Goal: Task Accomplishment & Management: Use online tool/utility

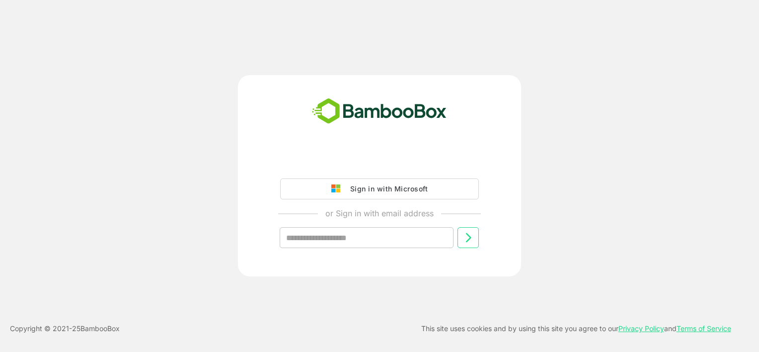
click at [426, 189] on div "Sign in with Microsoft" at bounding box center [386, 188] width 82 height 13
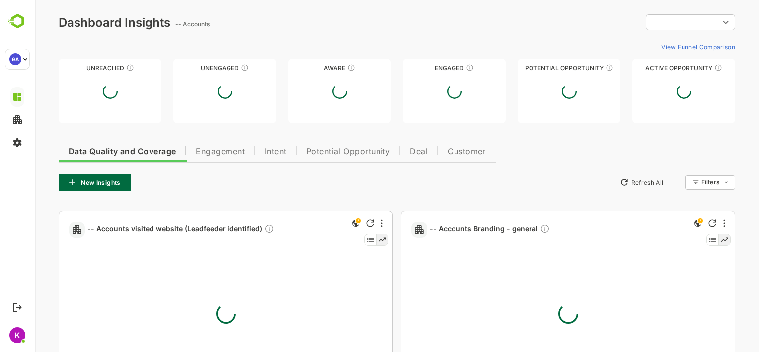
type input "**********"
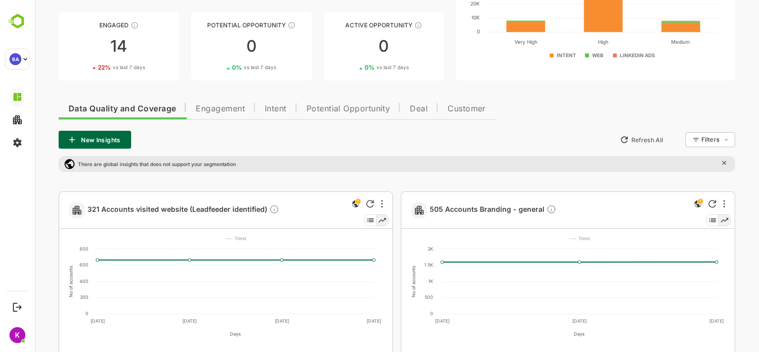
scroll to position [126, 0]
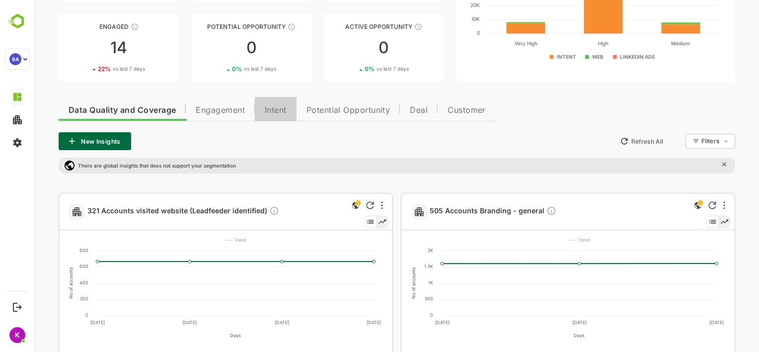
click at [280, 112] on span "Intent" at bounding box center [276, 110] width 22 height 8
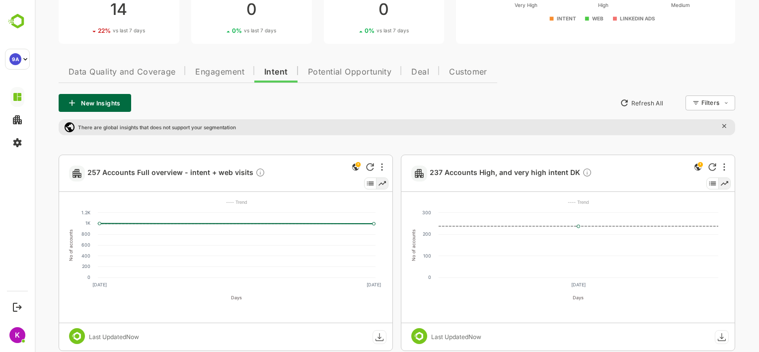
scroll to position [148, 0]
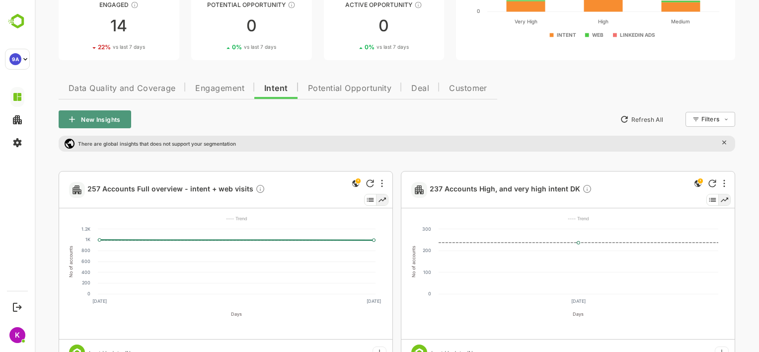
click at [93, 117] on button "New Insights" at bounding box center [95, 119] width 73 height 18
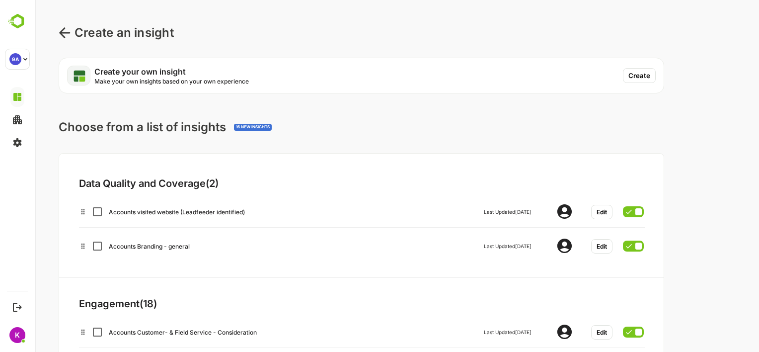
click at [647, 71] on button "Create" at bounding box center [639, 75] width 33 height 15
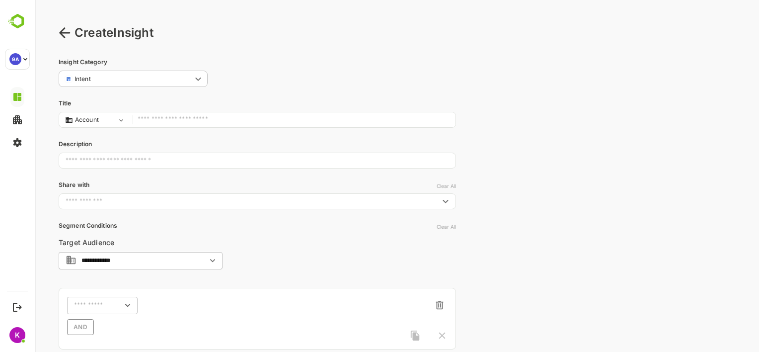
click at [211, 121] on input "text" at bounding box center [294, 119] width 313 height 13
type input "**********"
click at [155, 161] on input "text" at bounding box center [257, 160] width 397 height 25
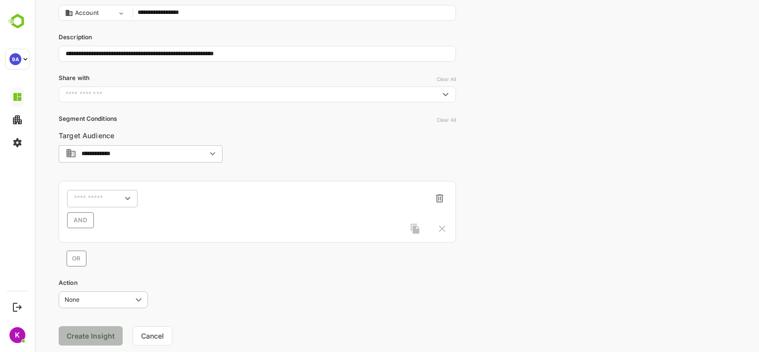
scroll to position [107, 0]
click at [217, 153] on icon "Open" at bounding box center [212, 153] width 11 height 11
type input "**********"
click at [217, 153] on icon "Close" at bounding box center [212, 153] width 11 height 11
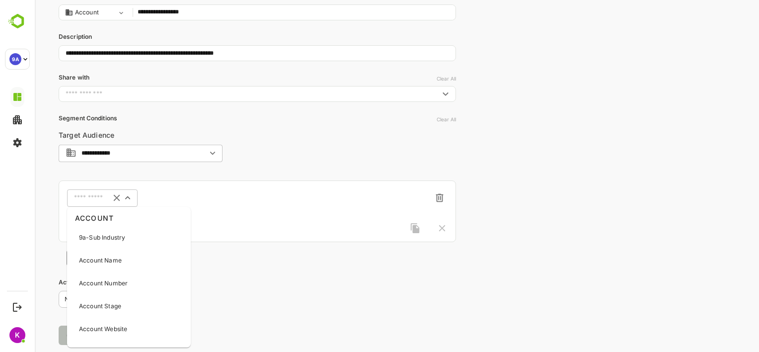
click at [89, 197] on input "text" at bounding box center [89, 197] width 31 height 7
type input "******"
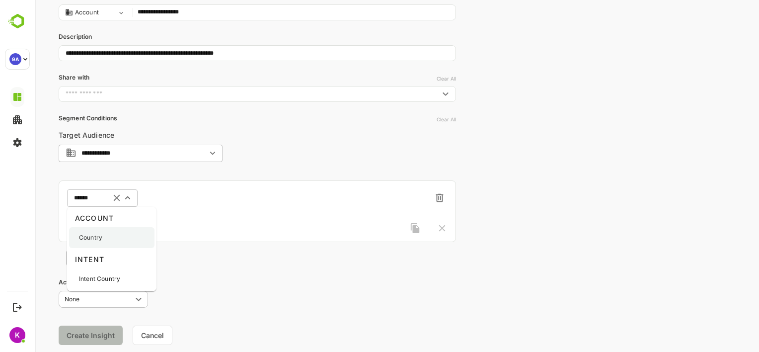
click at [89, 244] on div "Country" at bounding box center [111, 237] width 85 height 21
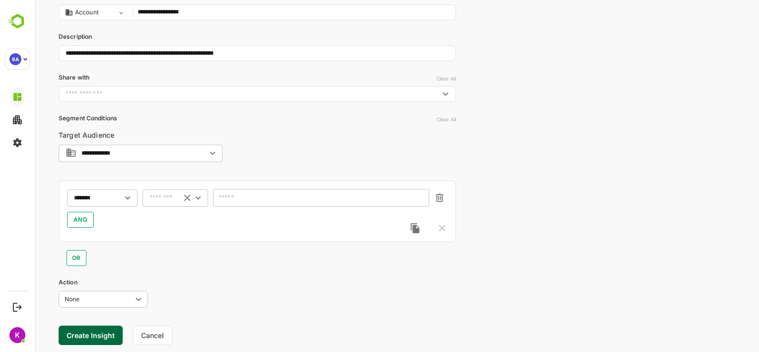
click at [173, 203] on div "​" at bounding box center [176, 198] width 66 height 18
click at [169, 221] on li "includes" at bounding box center [176, 216] width 62 height 15
type input "********"
click at [238, 191] on div "​" at bounding box center [321, 198] width 216 height 18
type input "*"
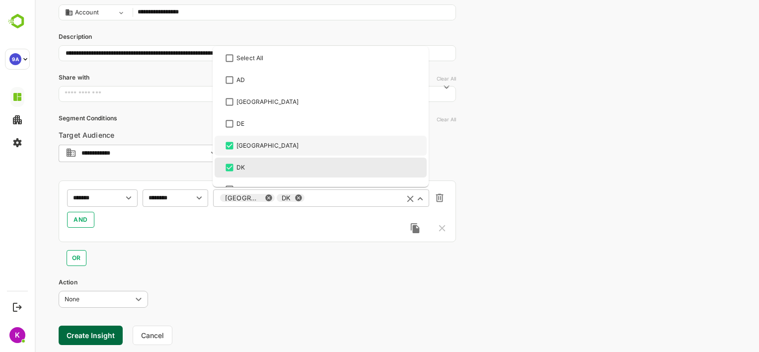
scroll to position [342, 0]
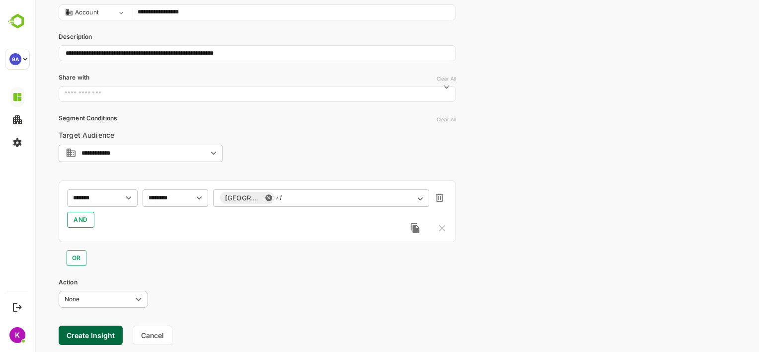
click at [155, 238] on div "******* ​ ******** ​ [GEOGRAPHIC_DATA] +1 ​ AND" at bounding box center [257, 211] width 397 height 62
click at [84, 220] on span "AND" at bounding box center [81, 220] width 14 height 12
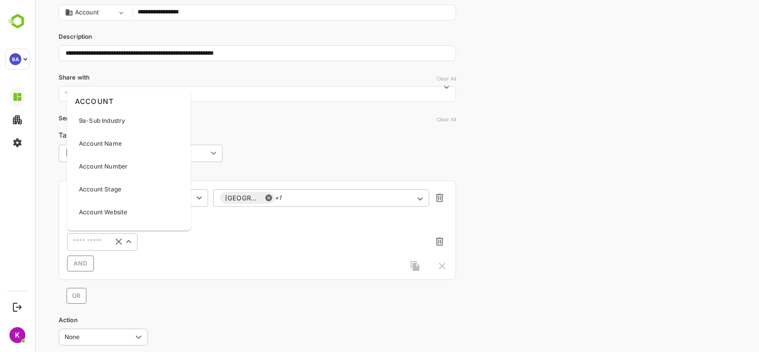
click at [89, 240] on input "text" at bounding box center [87, 241] width 35 height 12
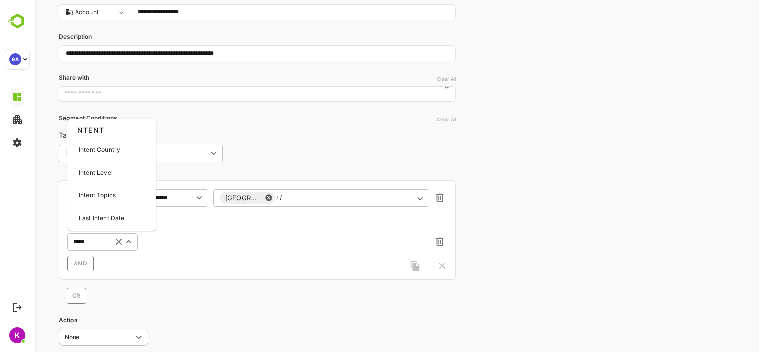
type input "******"
click at [105, 192] on p "Intent Topics" at bounding box center [97, 195] width 37 height 9
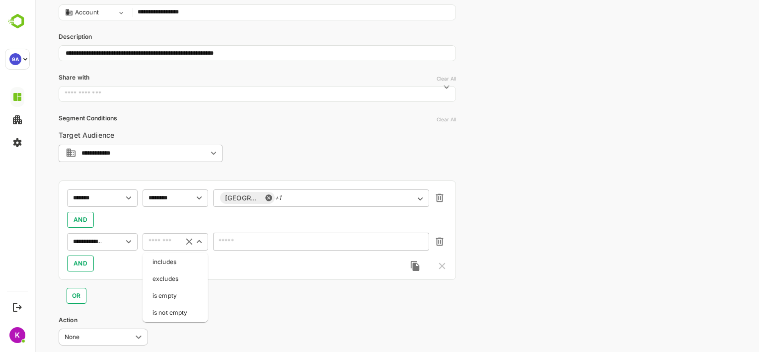
click at [160, 241] on input "text" at bounding box center [161, 241] width 30 height 12
click at [163, 264] on li "includes" at bounding box center [176, 261] width 62 height 15
click at [226, 245] on div "​" at bounding box center [321, 242] width 216 height 18
type input "********"
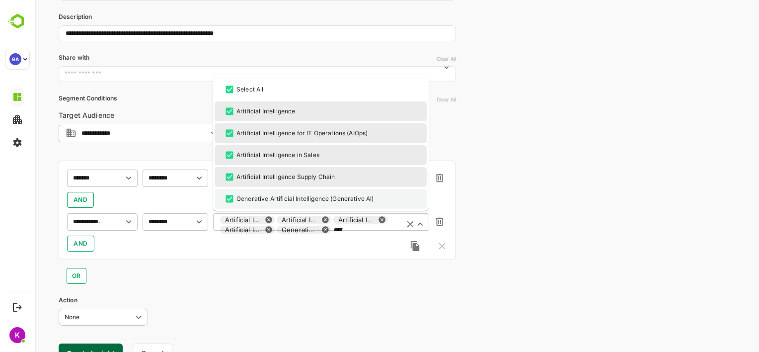
scroll to position [129, 0]
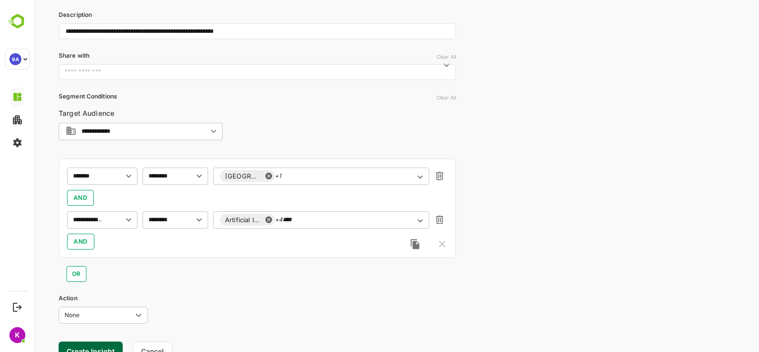
click at [223, 276] on div "OR" at bounding box center [257, 270] width 397 height 24
click at [317, 224] on div "Artificial Intelligence +4 **** ​" at bounding box center [321, 220] width 216 height 18
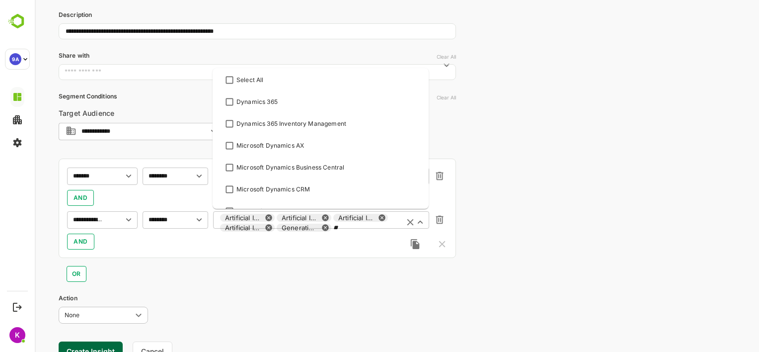
type input "*"
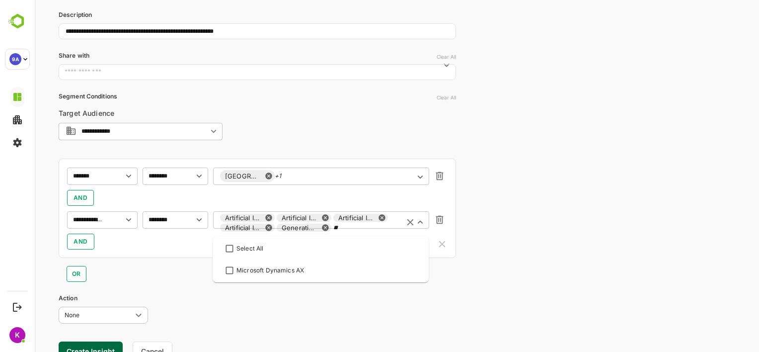
scroll to position [0, 0]
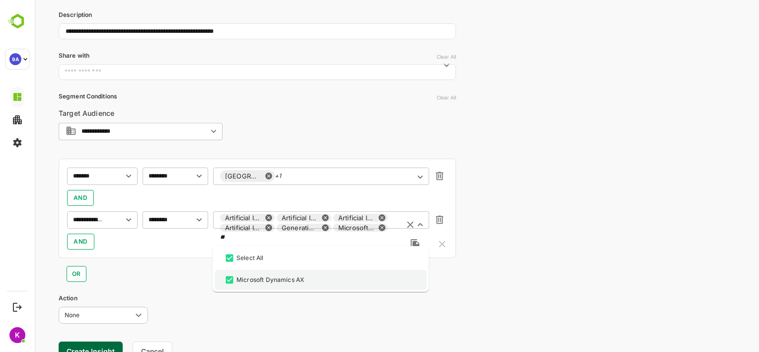
type input "*"
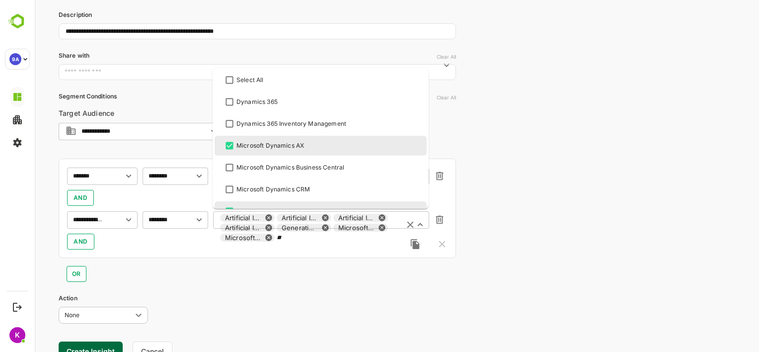
type input "*"
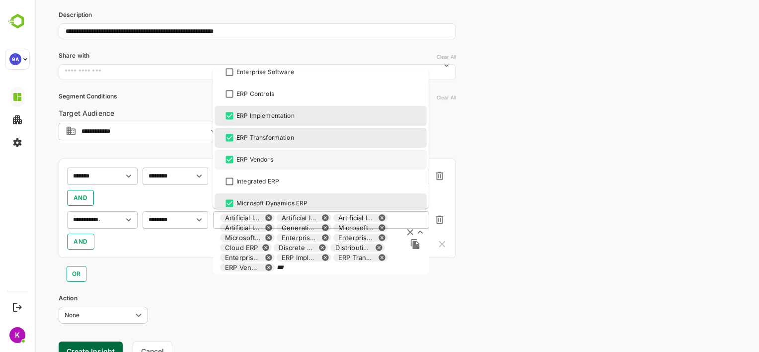
scroll to position [233, 0]
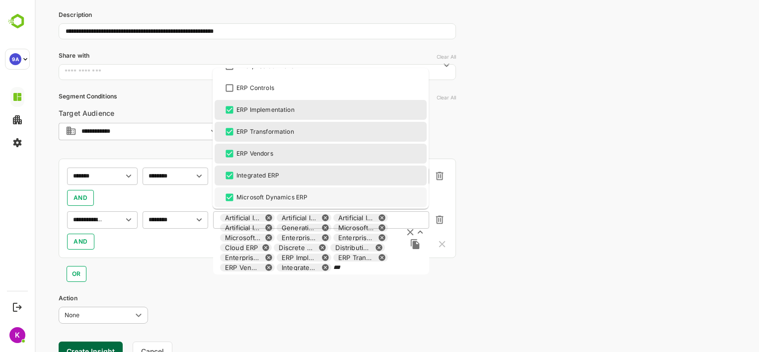
type input "***"
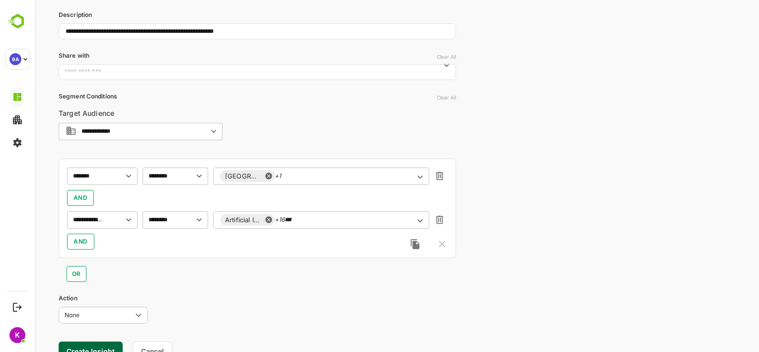
click at [376, 294] on p "Action" at bounding box center [257, 298] width 397 height 9
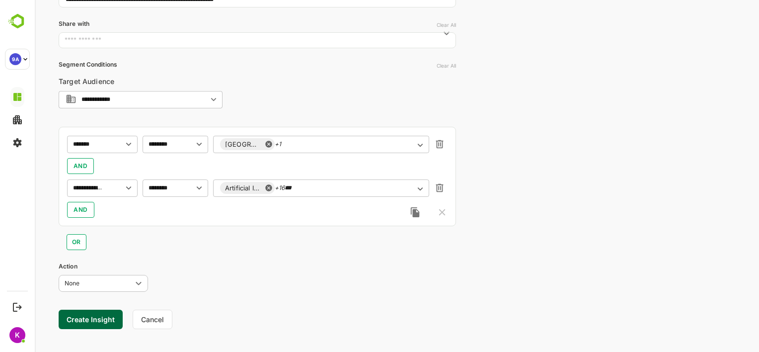
scroll to position [171, 0]
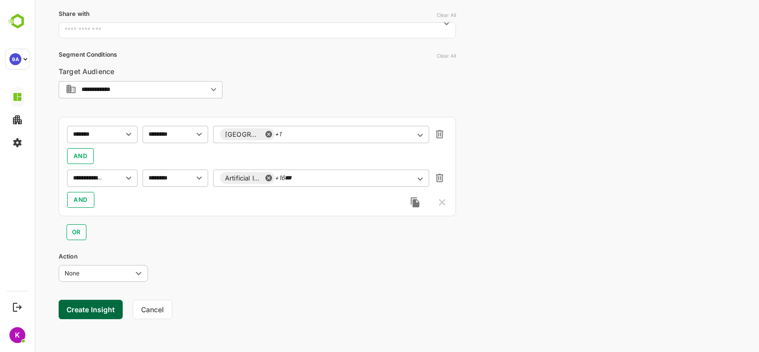
click at [95, 308] on button "Create Insight" at bounding box center [91, 309] width 64 height 19
click at [183, 317] on link "View" at bounding box center [185, 321] width 22 height 12
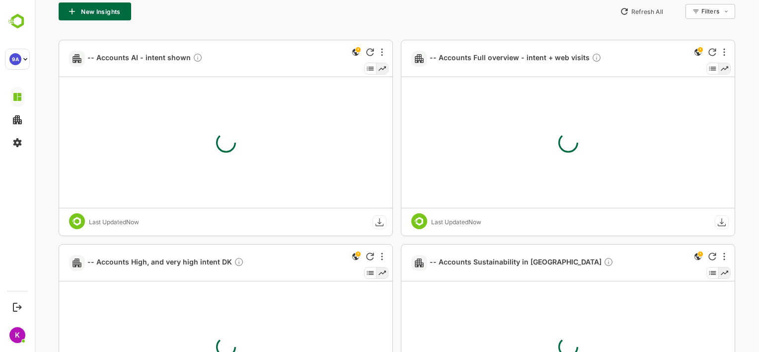
type input "**********"
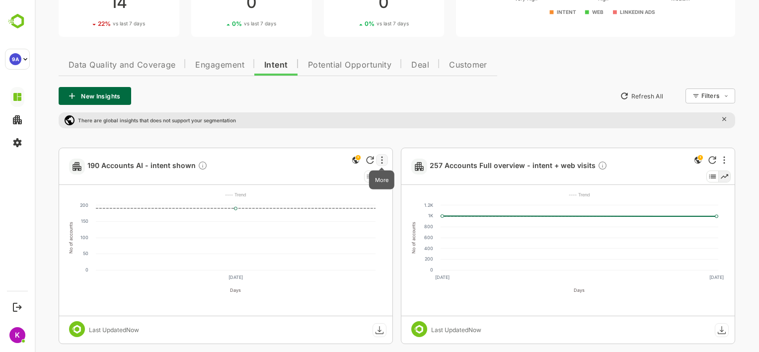
click at [382, 158] on icon "More" at bounding box center [382, 160] width 2 height 8
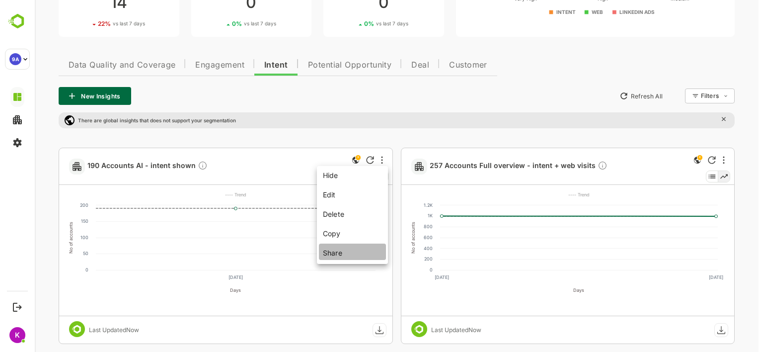
click at [339, 256] on li "Share" at bounding box center [352, 251] width 67 height 16
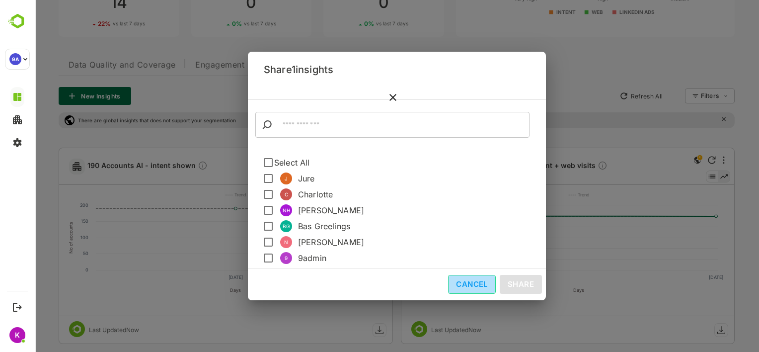
click at [468, 287] on button "Cancel" at bounding box center [472, 284] width 48 height 19
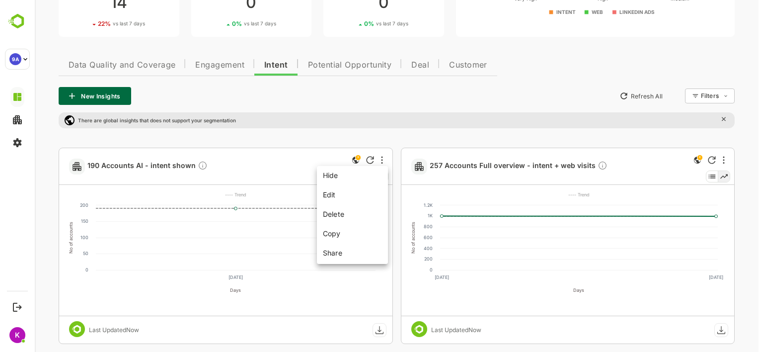
click at [286, 160] on div at bounding box center [397, 176] width 724 height 352
click at [108, 170] on span "190 Accounts AI - intent shown" at bounding box center [147, 165] width 120 height 11
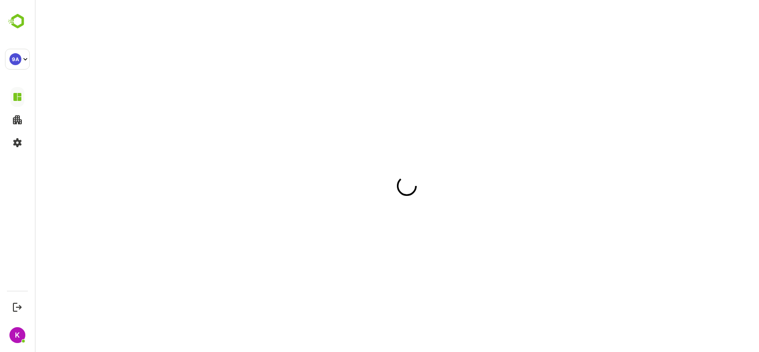
scroll to position [0, 0]
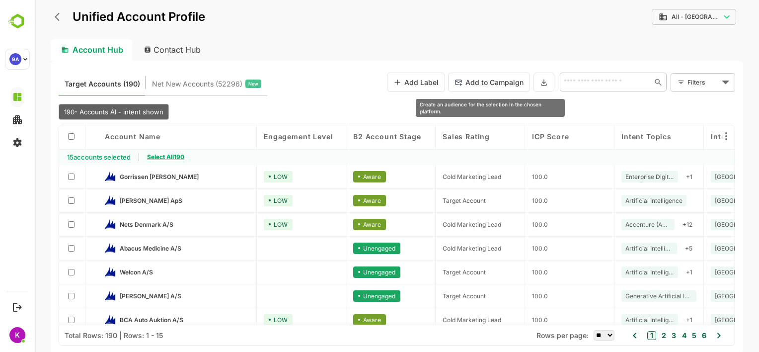
click at [500, 84] on button "Add to Campaign" at bounding box center [489, 82] width 82 height 19
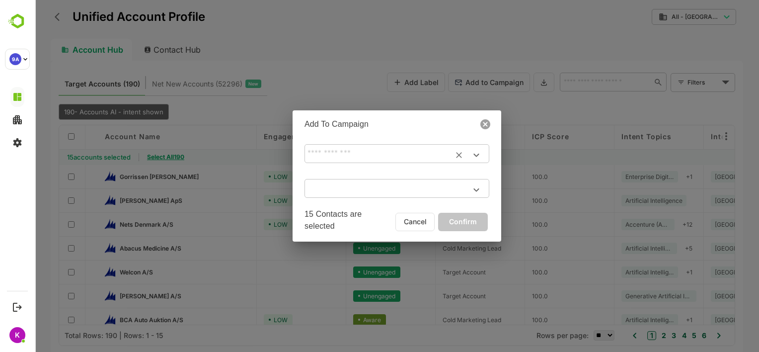
click at [381, 162] on div "​" at bounding box center [397, 153] width 185 height 19
click at [422, 121] on h2 "Add To Campaign" at bounding box center [397, 122] width 209 height 24
click at [414, 133] on h2 "Add To Campaign" at bounding box center [397, 122] width 209 height 24
click at [483, 129] on icon at bounding box center [485, 124] width 10 height 10
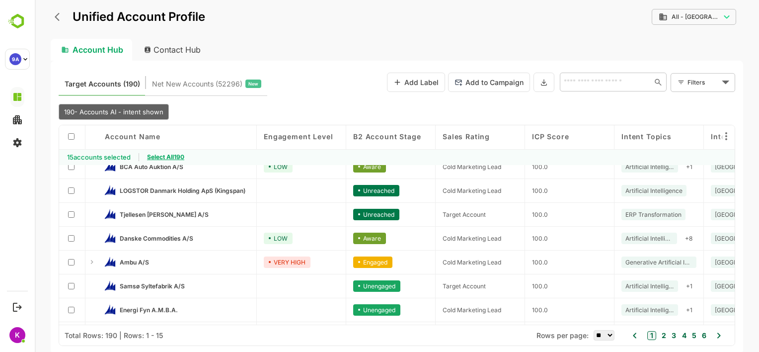
scroll to position [200, 0]
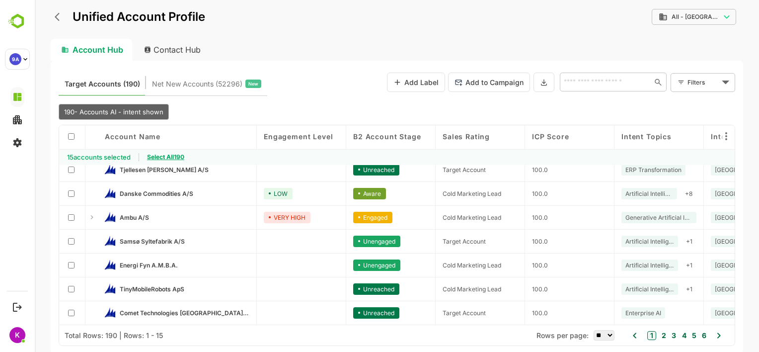
click at [165, 157] on span "Select All 190" at bounding box center [165, 156] width 37 height 7
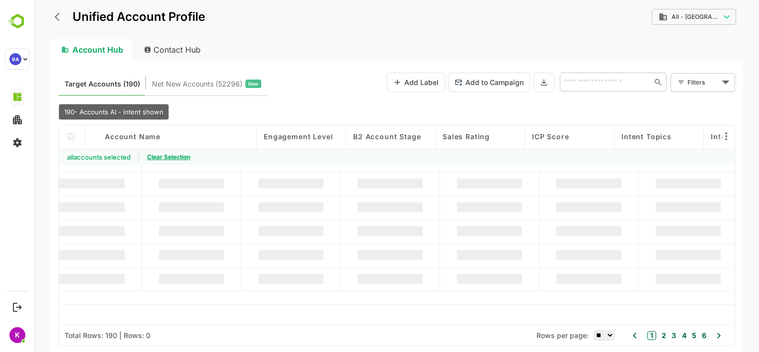
scroll to position [114, 0]
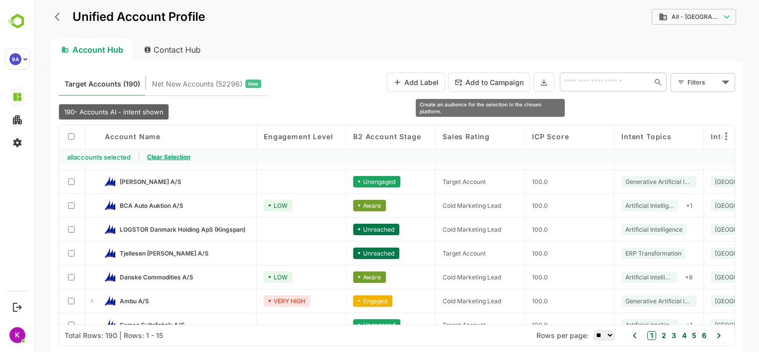
click at [506, 79] on button "Add to Campaign" at bounding box center [489, 82] width 82 height 19
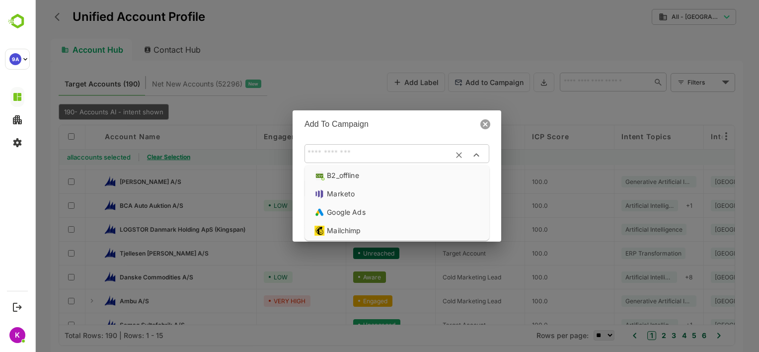
click at [388, 146] on input "text" at bounding box center [397, 153] width 185 height 17
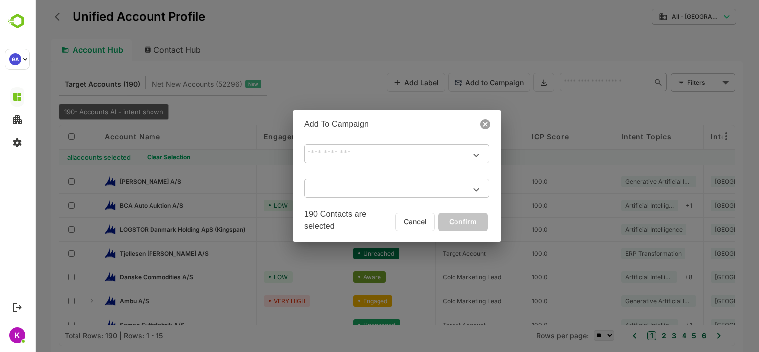
click at [485, 127] on icon at bounding box center [485, 124] width 10 height 10
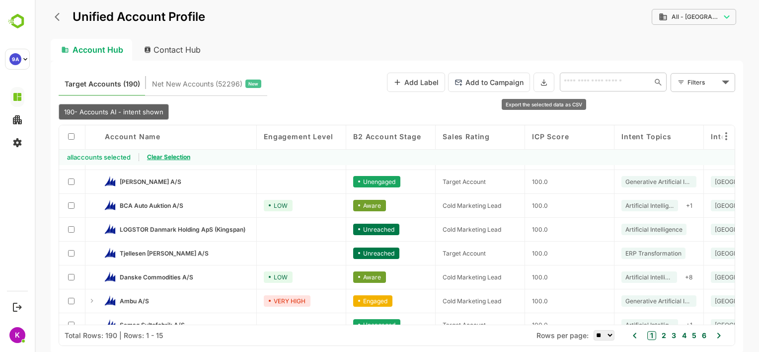
click at [545, 80] on icon at bounding box center [544, 82] width 8 height 8
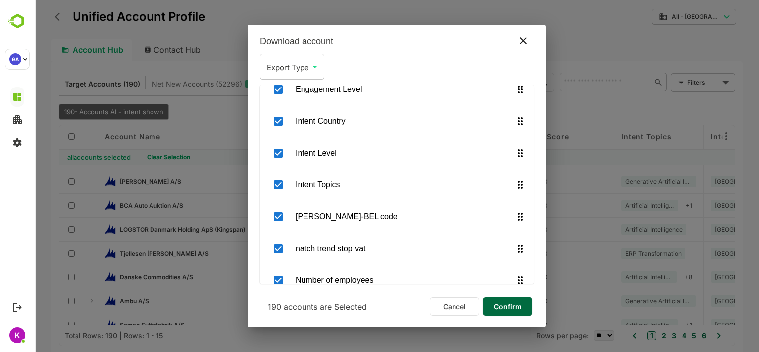
scroll to position [107, 0]
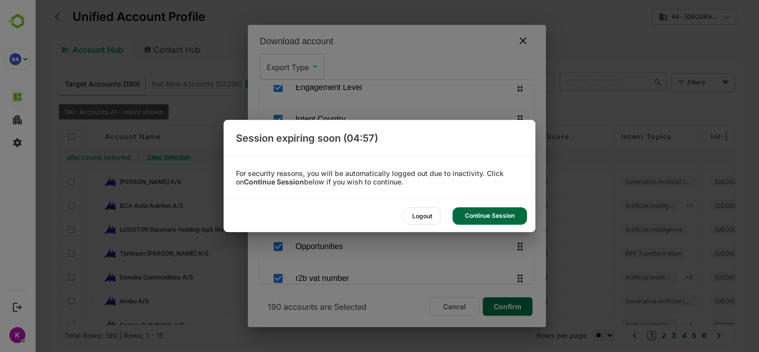
click at [467, 220] on div "Continue Session" at bounding box center [490, 215] width 75 height 17
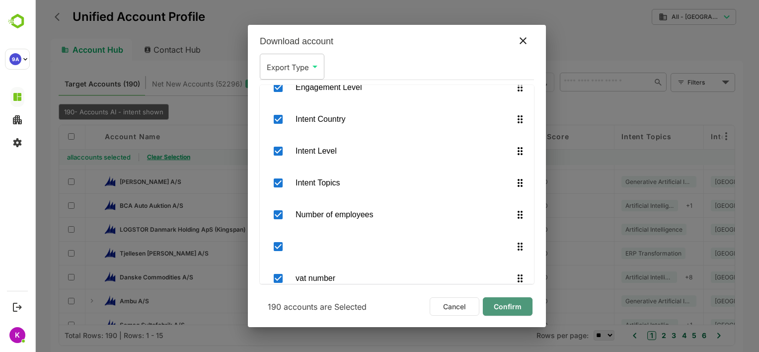
click at [503, 304] on span "Confirm" at bounding box center [508, 306] width 34 height 13
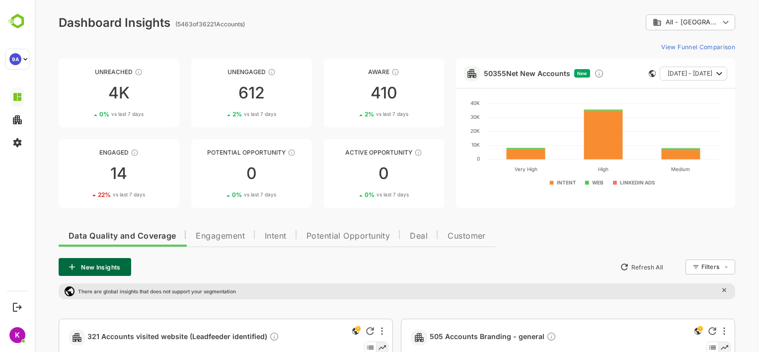
scroll to position [0, 0]
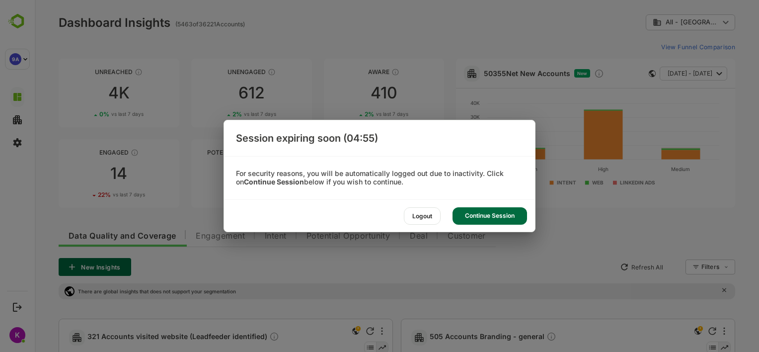
click at [498, 207] on div "Continue Session" at bounding box center [490, 215] width 75 height 17
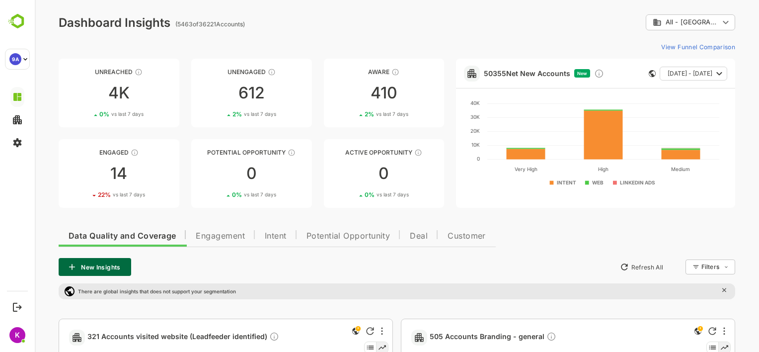
click at [485, 207] on rect at bounding box center [595, 151] width 263 height 111
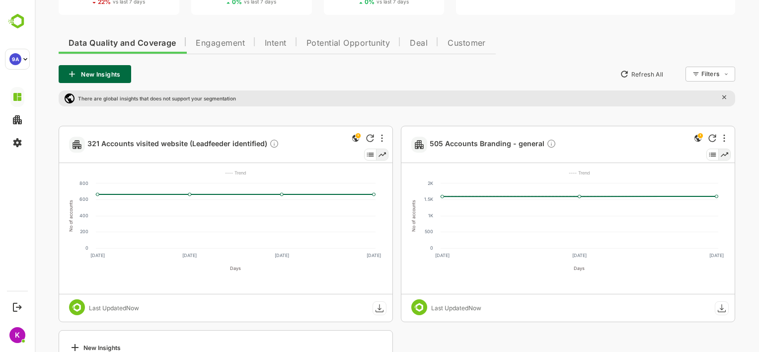
scroll to position [221, 0]
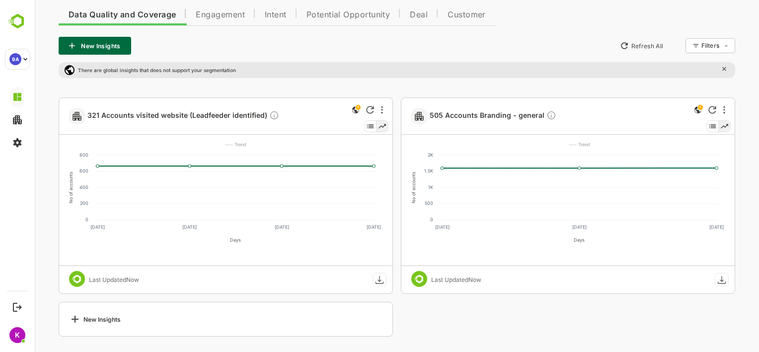
click at [290, 18] on button "Intent" at bounding box center [276, 13] width 42 height 24
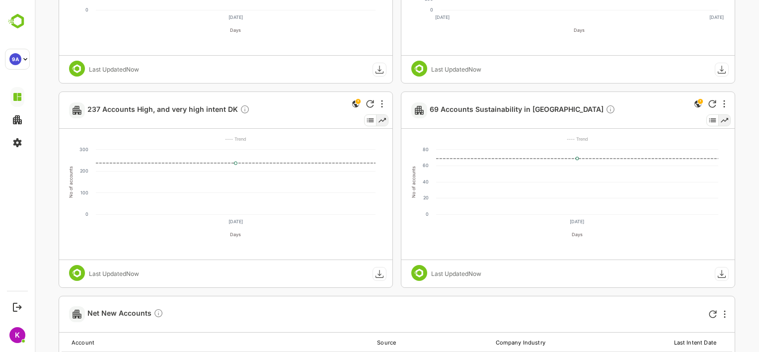
scroll to position [432, 0]
